Goal: Task Accomplishment & Management: Use online tool/utility

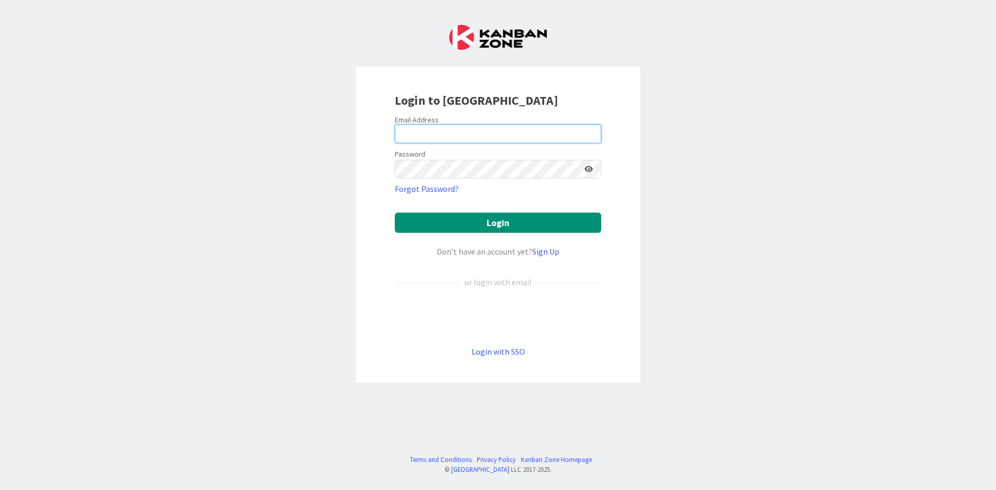
click at [499, 133] on input "email" at bounding box center [498, 133] width 206 height 19
type input "[EMAIL_ADDRESS][DOMAIN_NAME]"
click at [395, 213] on button "Login" at bounding box center [498, 223] width 206 height 20
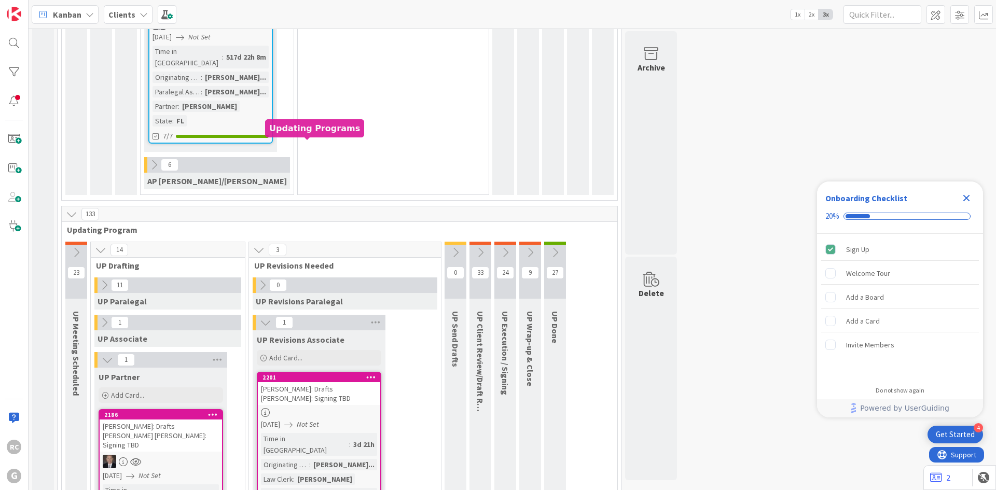
scroll to position [2184, 0]
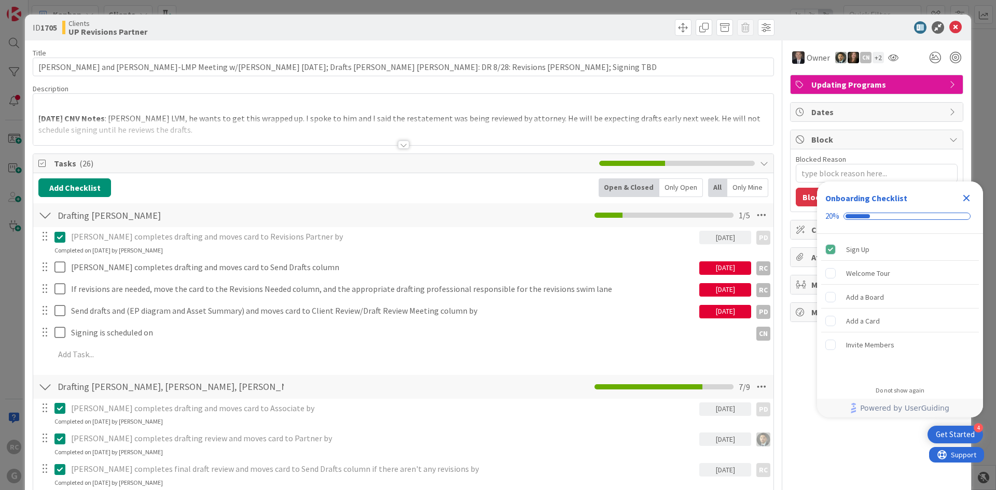
type textarea "x"
click at [949, 25] on icon at bounding box center [955, 27] width 12 height 12
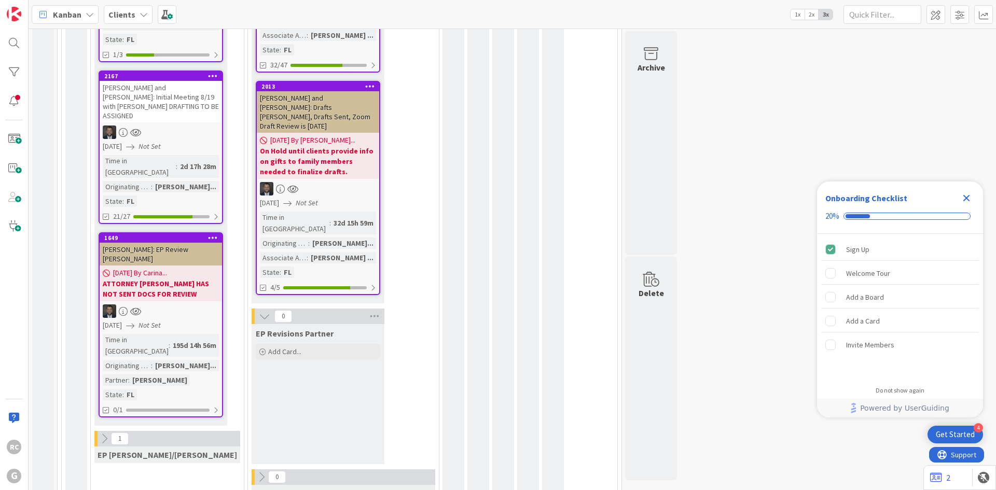
scroll to position [213, 0]
